Goal: Task Accomplishment & Management: Manage account settings

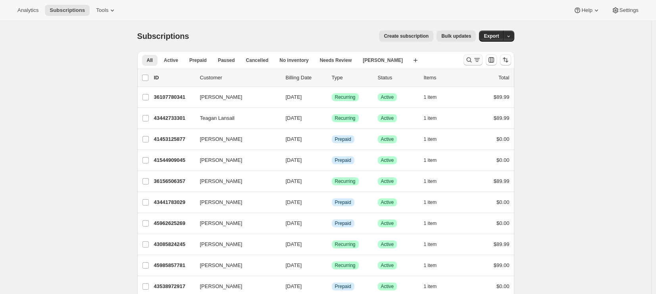
click at [471, 59] on icon "Search and filter results" at bounding box center [468, 60] width 5 height 5
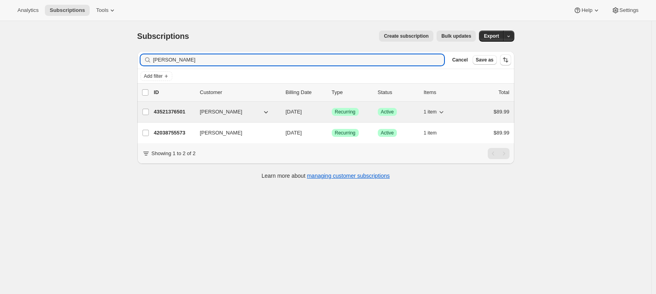
type input "[PERSON_NAME]"
click at [175, 110] on p "43521376501" at bounding box center [174, 112] width 40 height 8
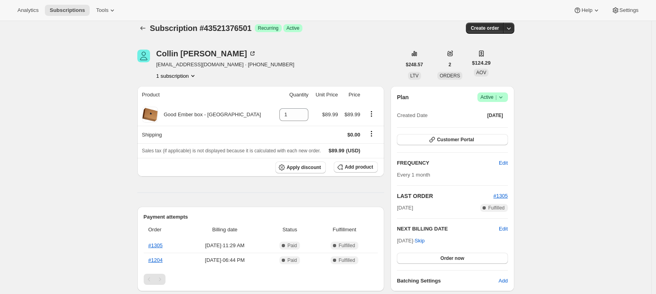
scroll to position [8, 0]
click at [146, 31] on icon "Subscriptions" at bounding box center [143, 29] width 8 height 8
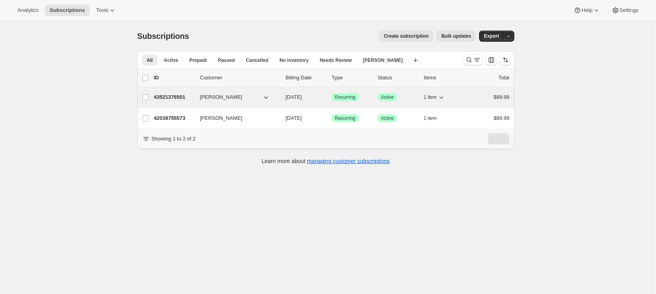
click at [184, 97] on p "43521376501" at bounding box center [174, 97] width 40 height 8
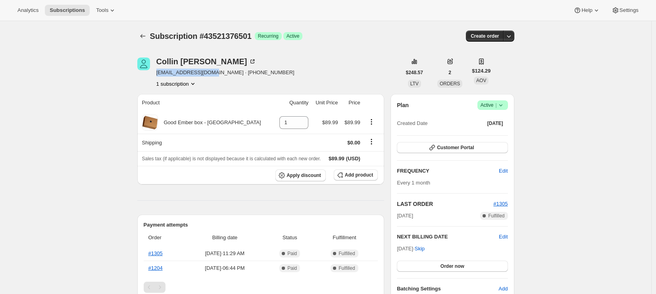
drag, startPoint x: 157, startPoint y: 73, endPoint x: 212, endPoint y: 71, distance: 54.4
click at [212, 71] on div "[PERSON_NAME] [EMAIL_ADDRESS][DOMAIN_NAME] · [PHONE_NUMBER] 1 subscription" at bounding box center [269, 73] width 264 height 30
copy span "[EMAIL_ADDRESS][DOMAIN_NAME]"
